Goal: Browse casually

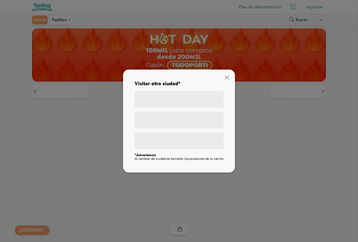
click at [220, 76] on div "Visitar otra ciudad* *Advertencia Al cambiar de ciudad se borrarán los producto…" at bounding box center [179, 120] width 100 height 91
click at [227, 75] on icon at bounding box center [227, 77] width 4 height 4
click at [227, 75] on img at bounding box center [179, 54] width 294 height 53
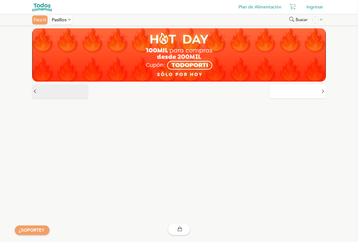
click at [39, 91] on button at bounding box center [60, 91] width 56 height 14
click at [65, 19] on div "Pasillos" at bounding box center [61, 19] width 22 height 9
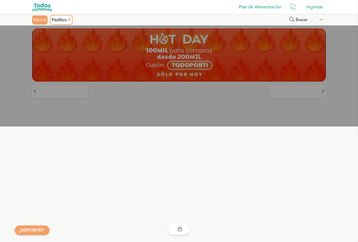
click at [65, 19] on div "Pasillos" at bounding box center [61, 19] width 22 height 9
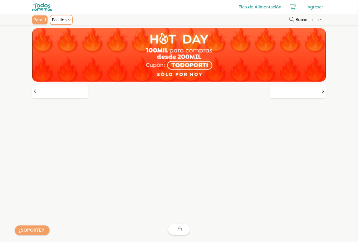
click at [69, 23] on div "Pasillos" at bounding box center [61, 19] width 22 height 9
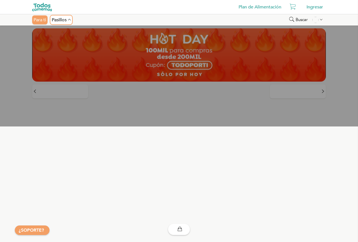
click at [69, 23] on div "Pasillos" at bounding box center [61, 19] width 22 height 9
